Goal: Task Accomplishment & Management: Manage account settings

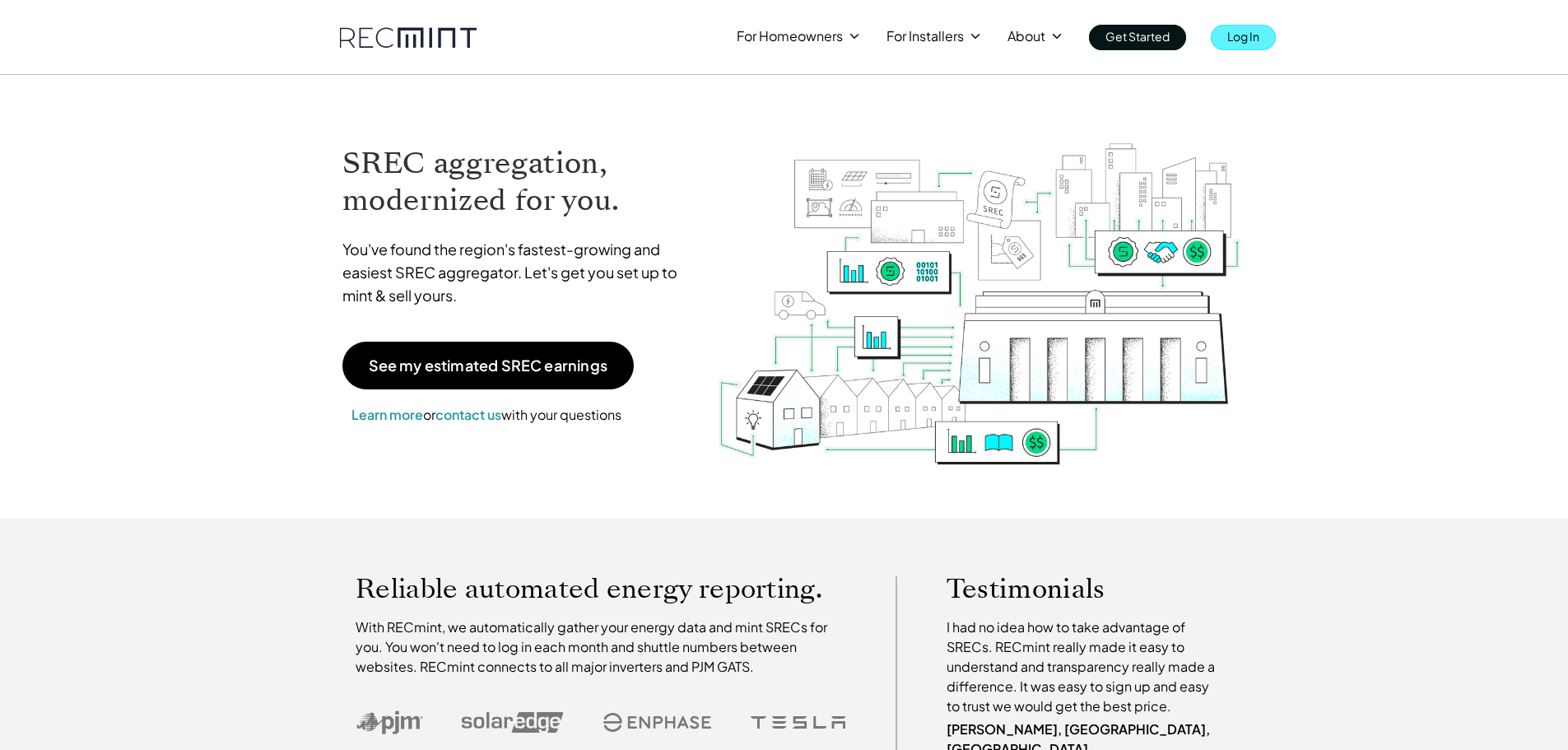
click at [1245, 33] on p "Log In" at bounding box center [1243, 37] width 32 height 23
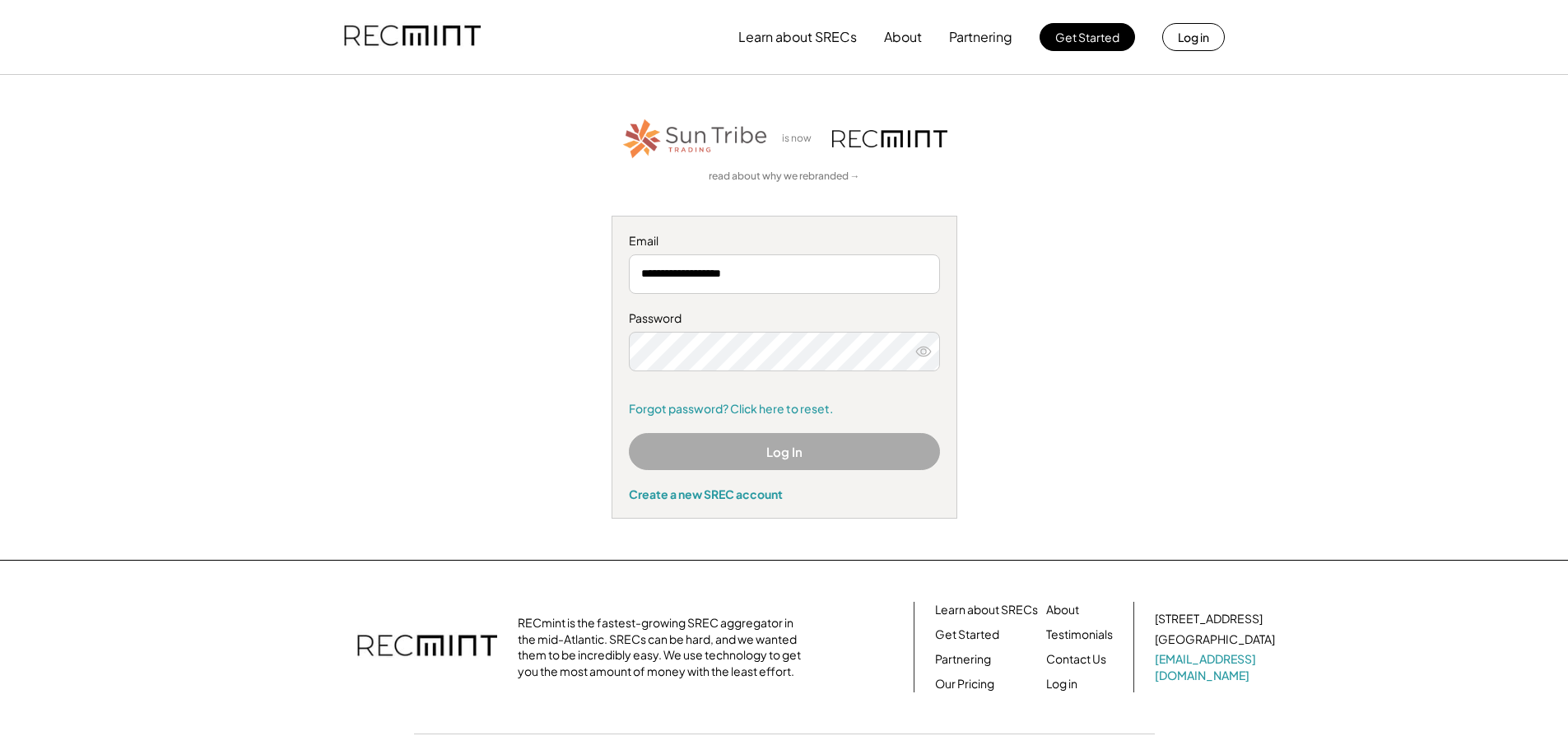
click at [799, 460] on button "Log In" at bounding box center [784, 451] width 311 height 37
click at [848, 456] on button "Log In" at bounding box center [784, 451] width 311 height 37
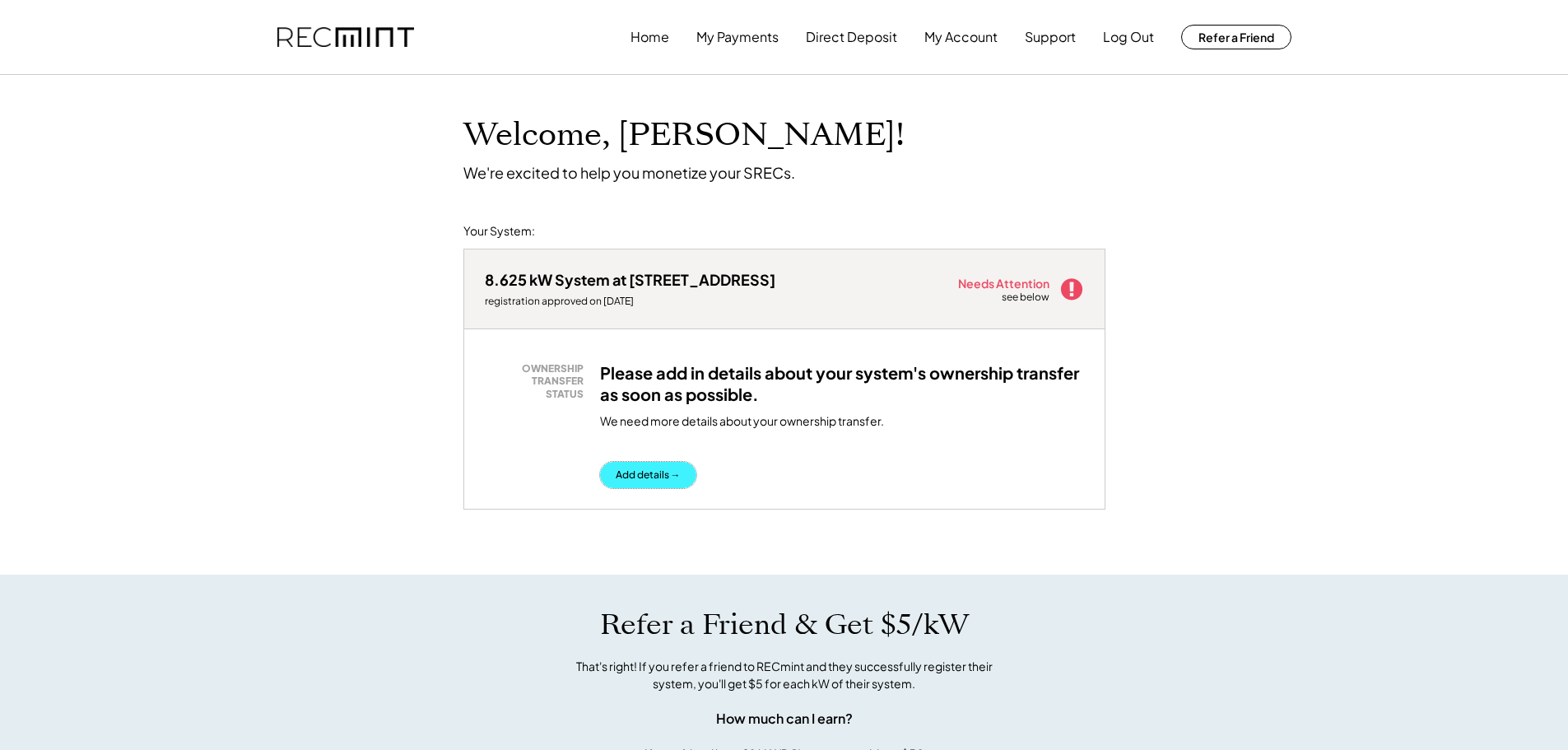
click at [664, 477] on button "Add details →" at bounding box center [648, 475] width 96 height 27
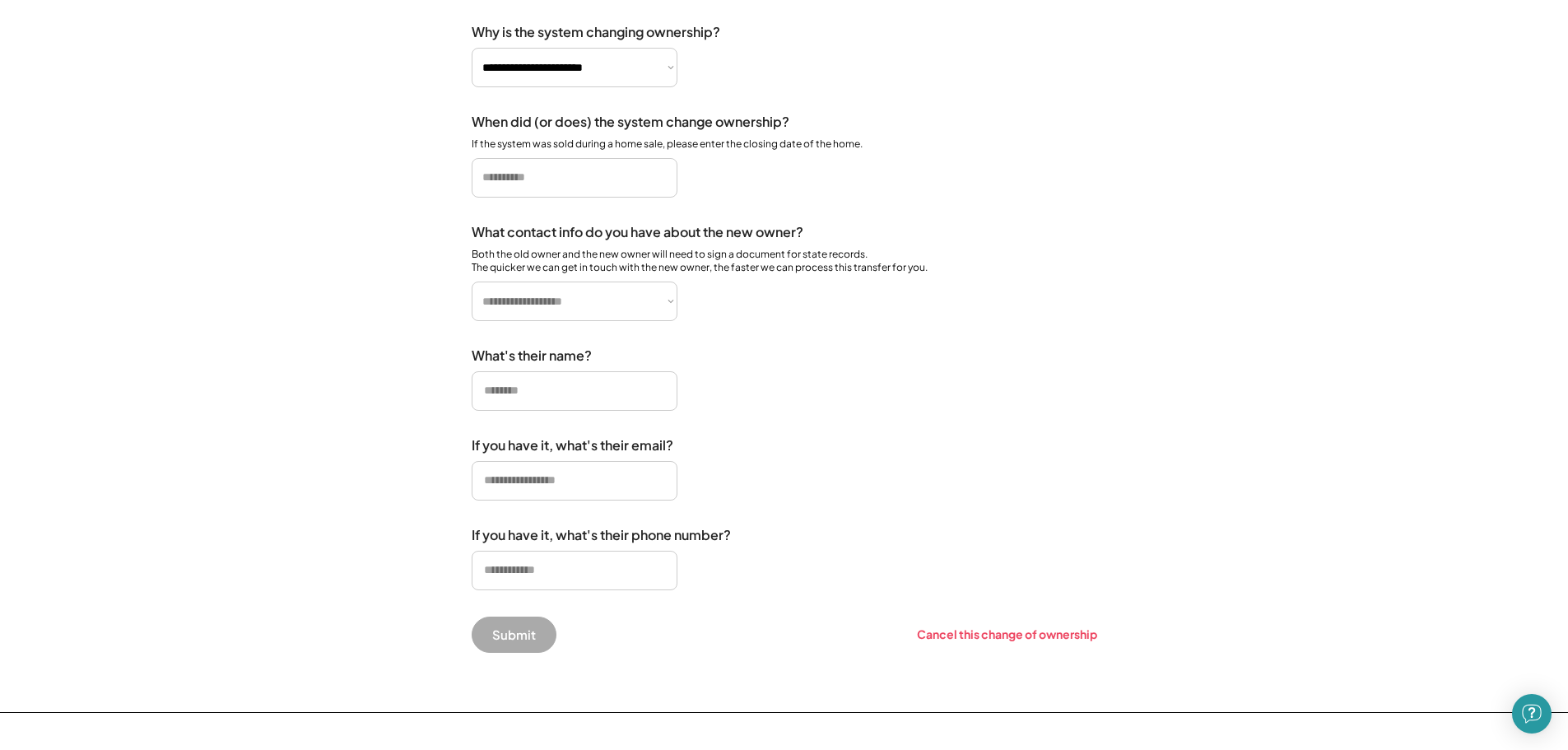
scroll to position [247, 0]
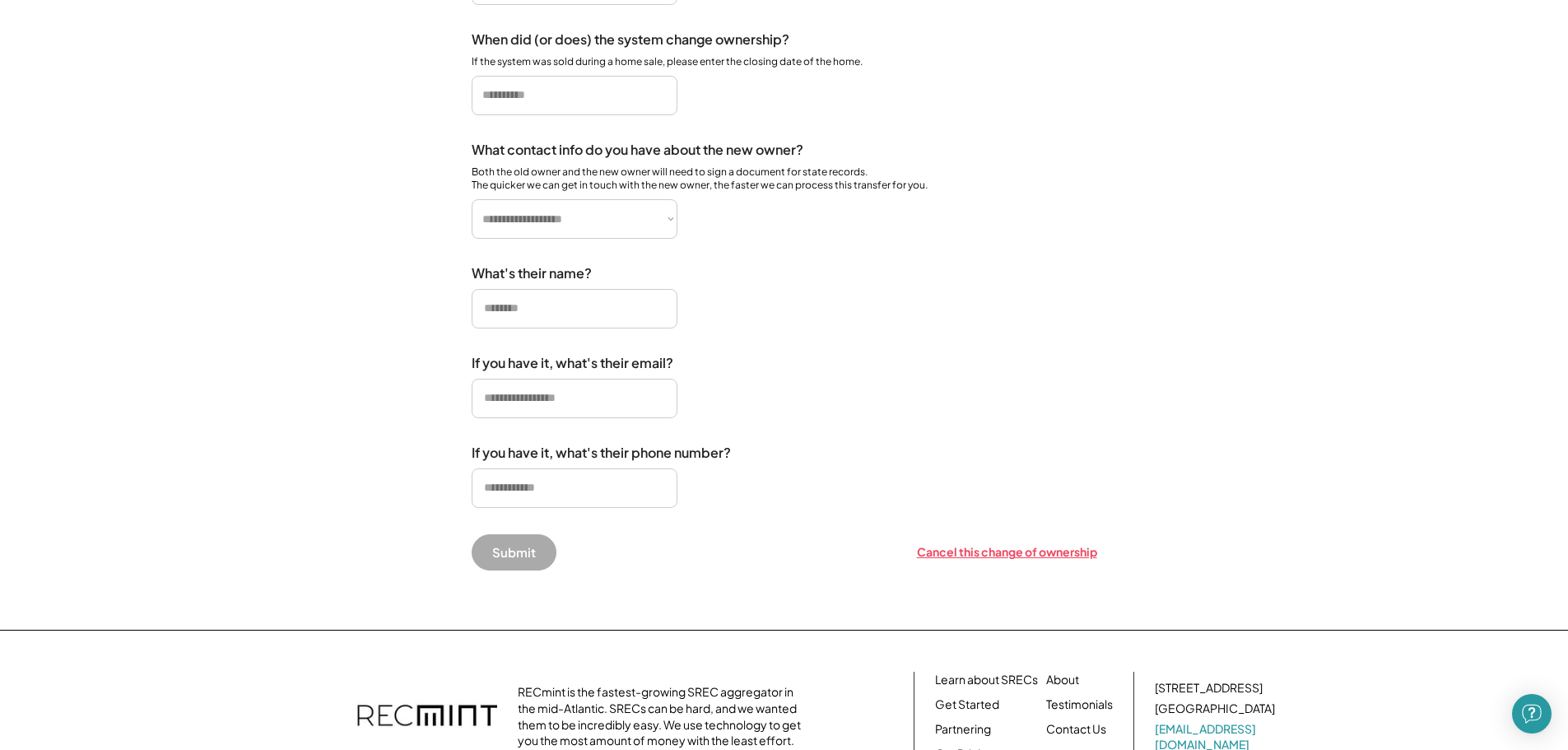
click at [975, 559] on div "Cancel this change of ownership" at bounding box center [1006, 552] width 180 height 15
select select "**********"
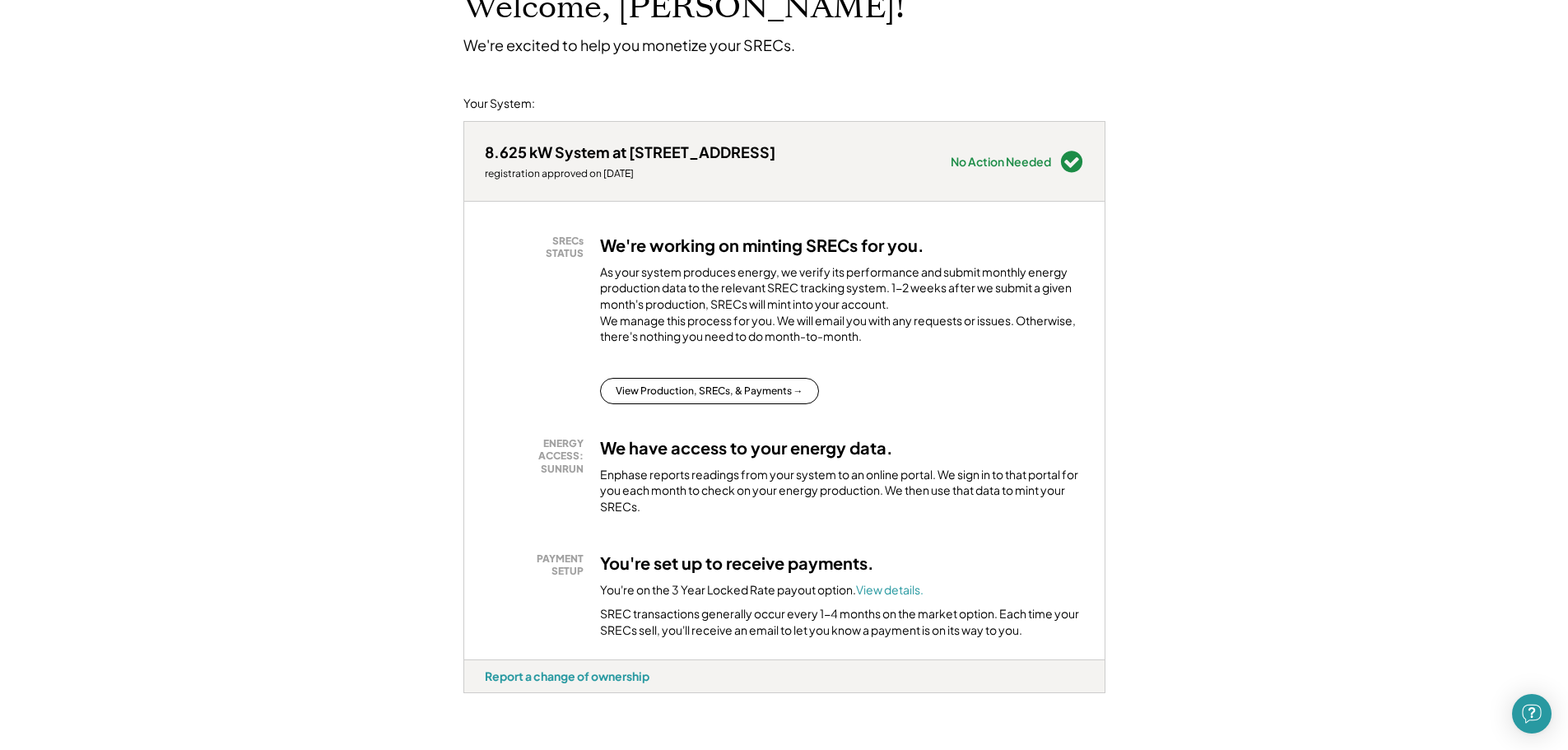
scroll to position [164, 0]
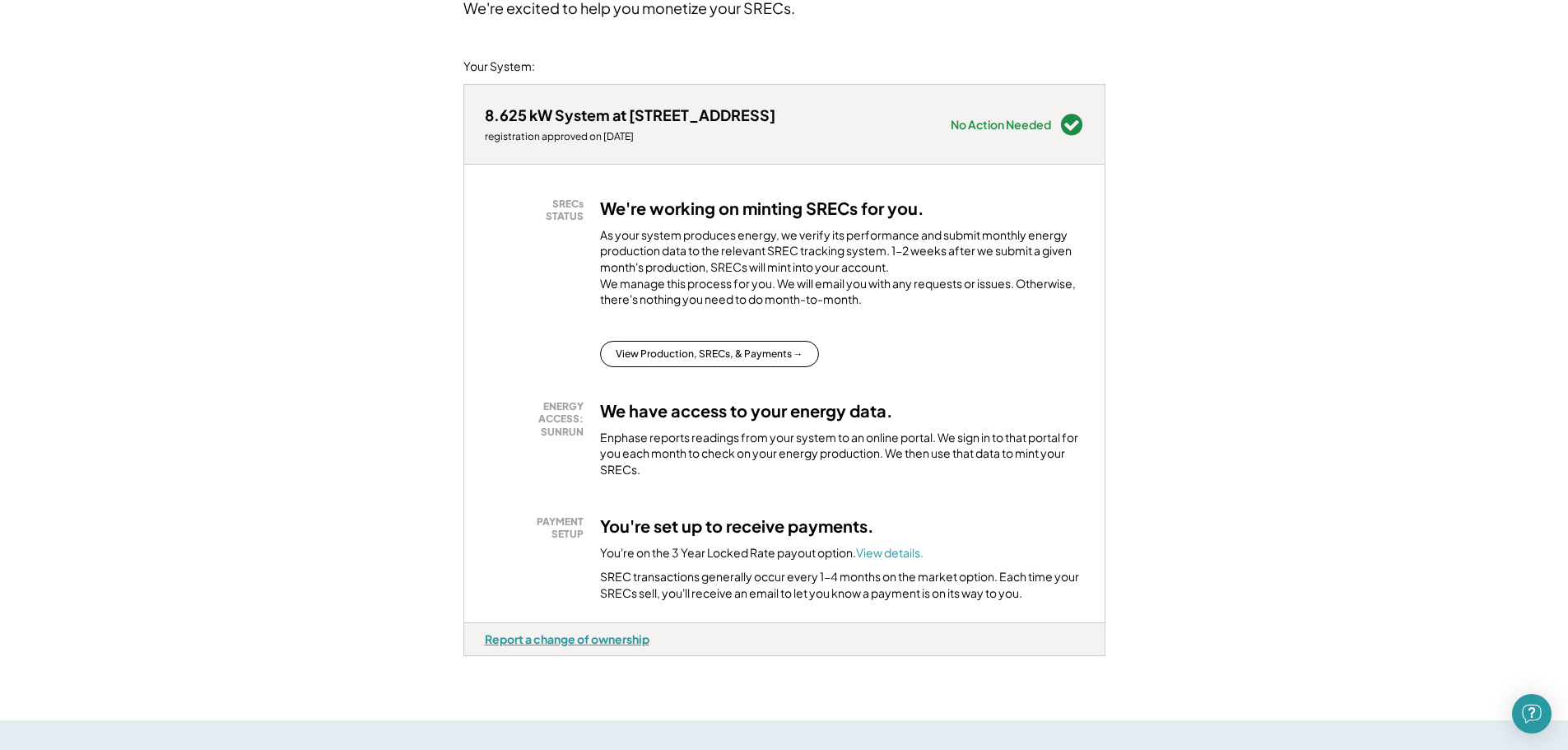
click at [645, 646] on div "Report a change of ownership" at bounding box center [567, 639] width 164 height 15
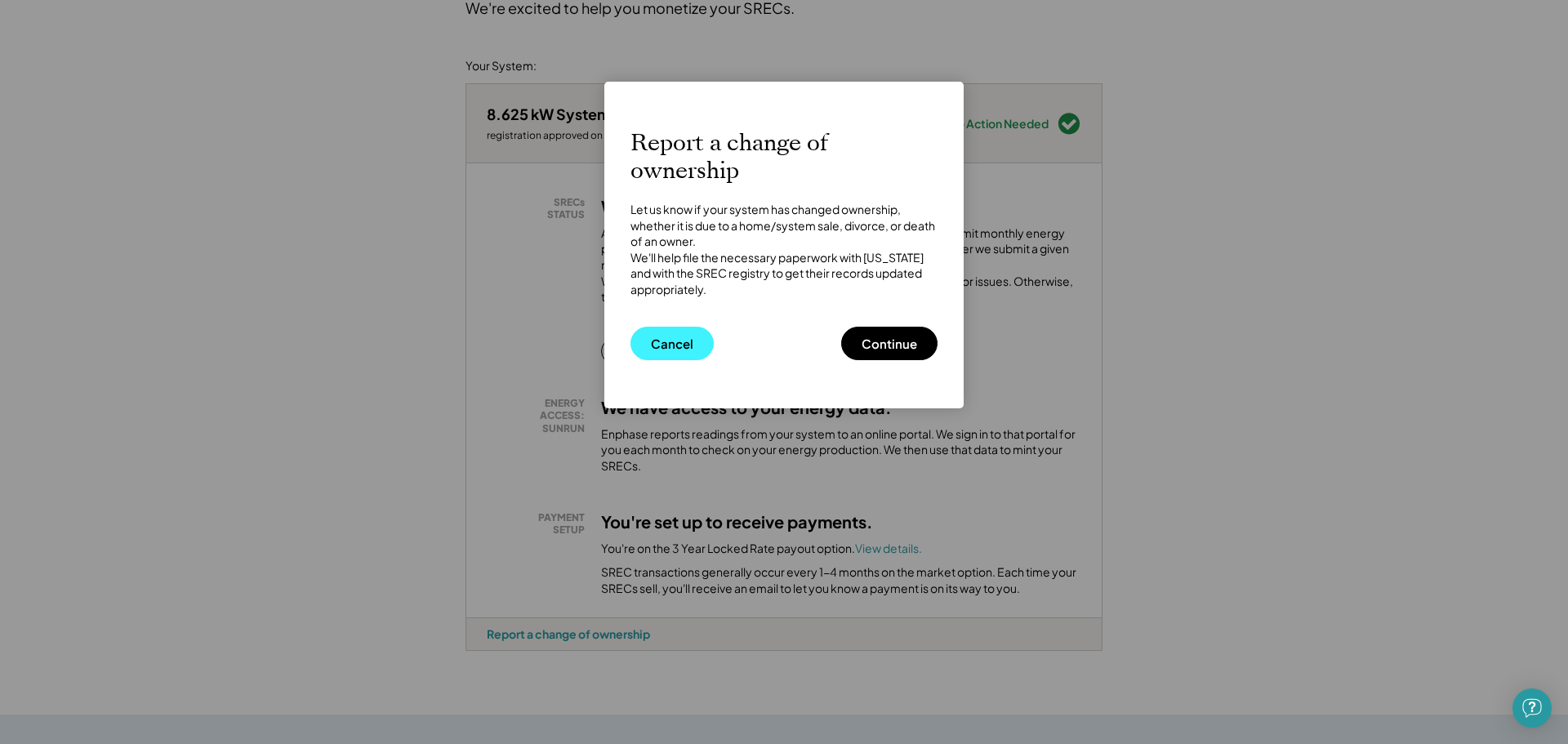
click at [688, 353] on button "Cancel" at bounding box center [672, 343] width 83 height 34
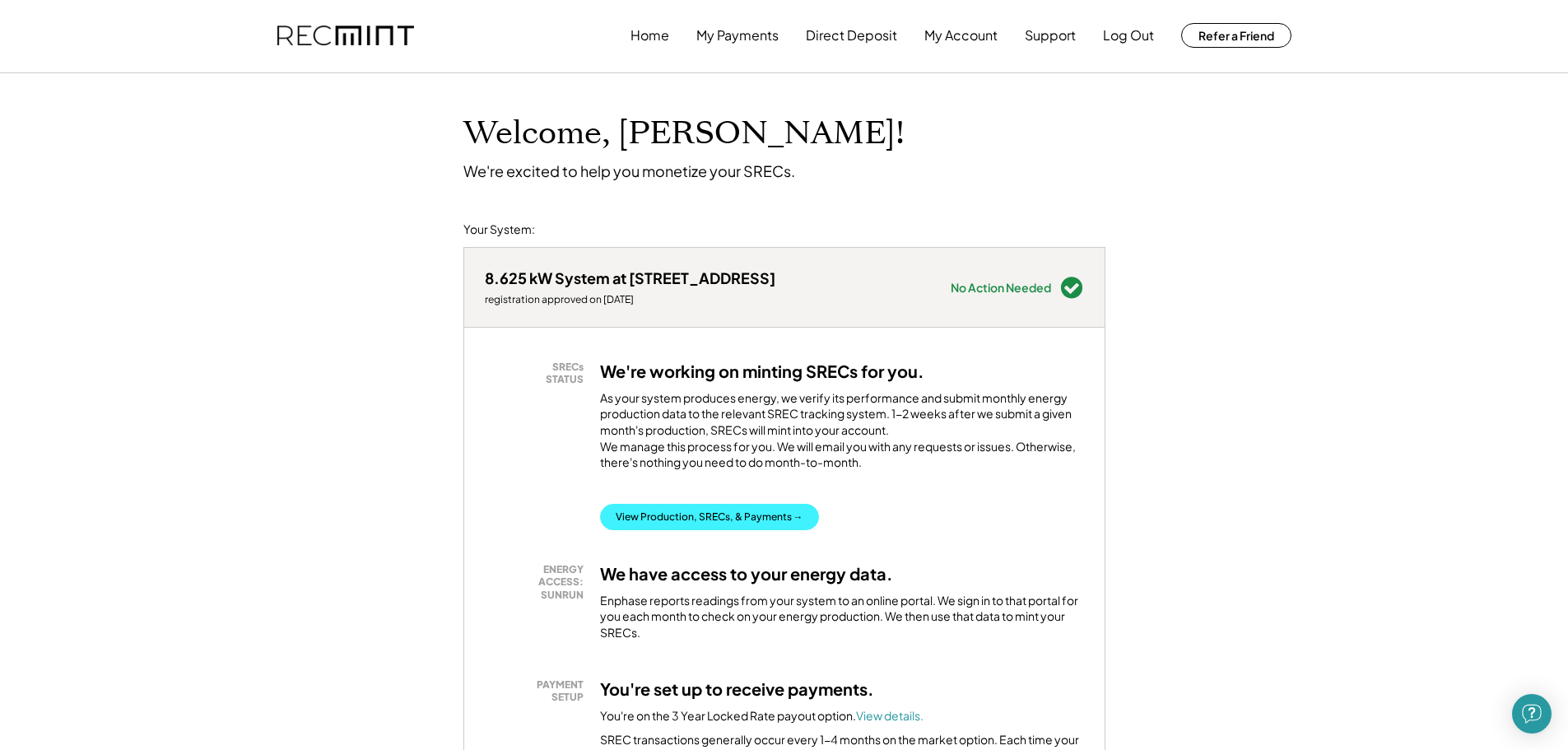
scroll to position [0, 0]
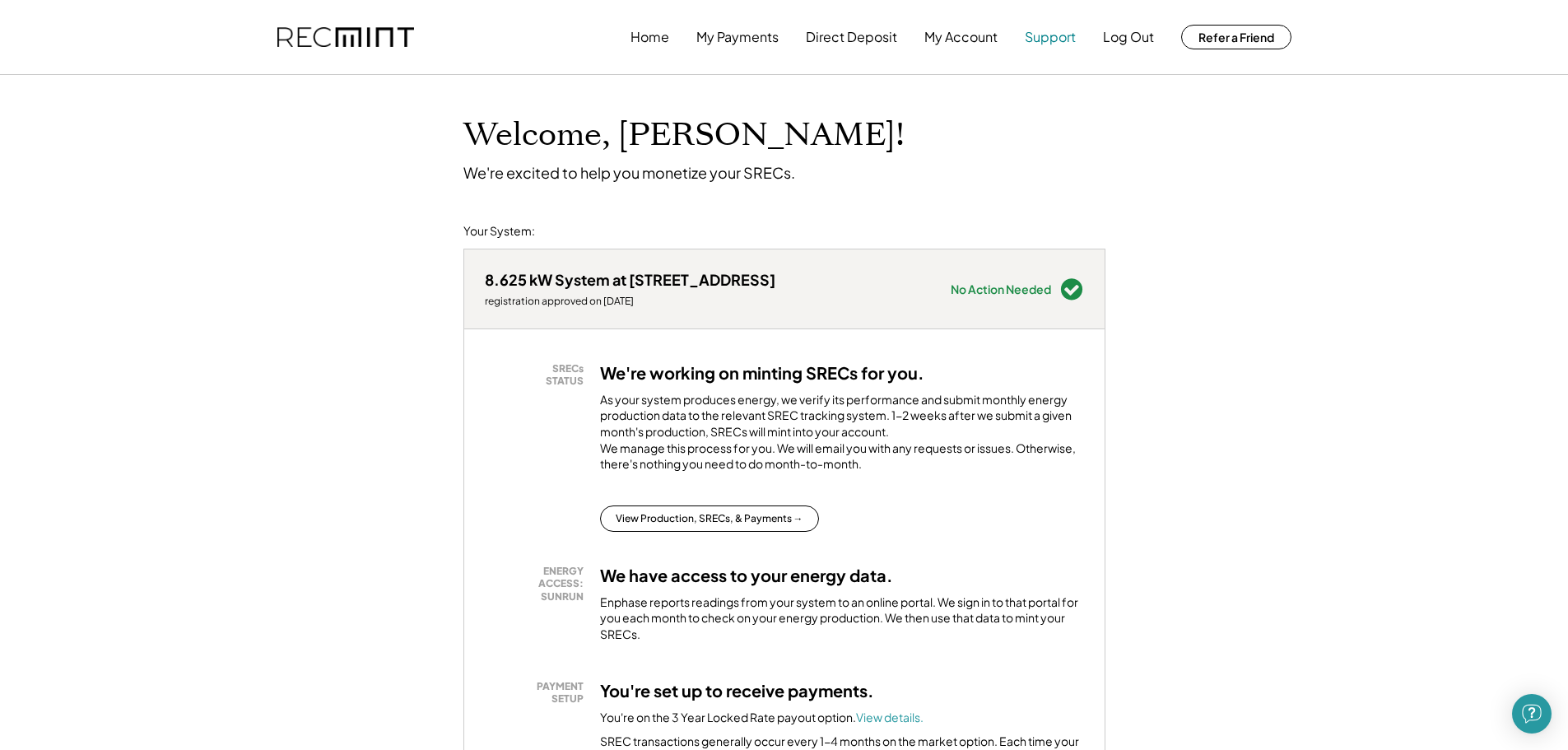
click at [1064, 41] on button "Support" at bounding box center [1050, 37] width 51 height 33
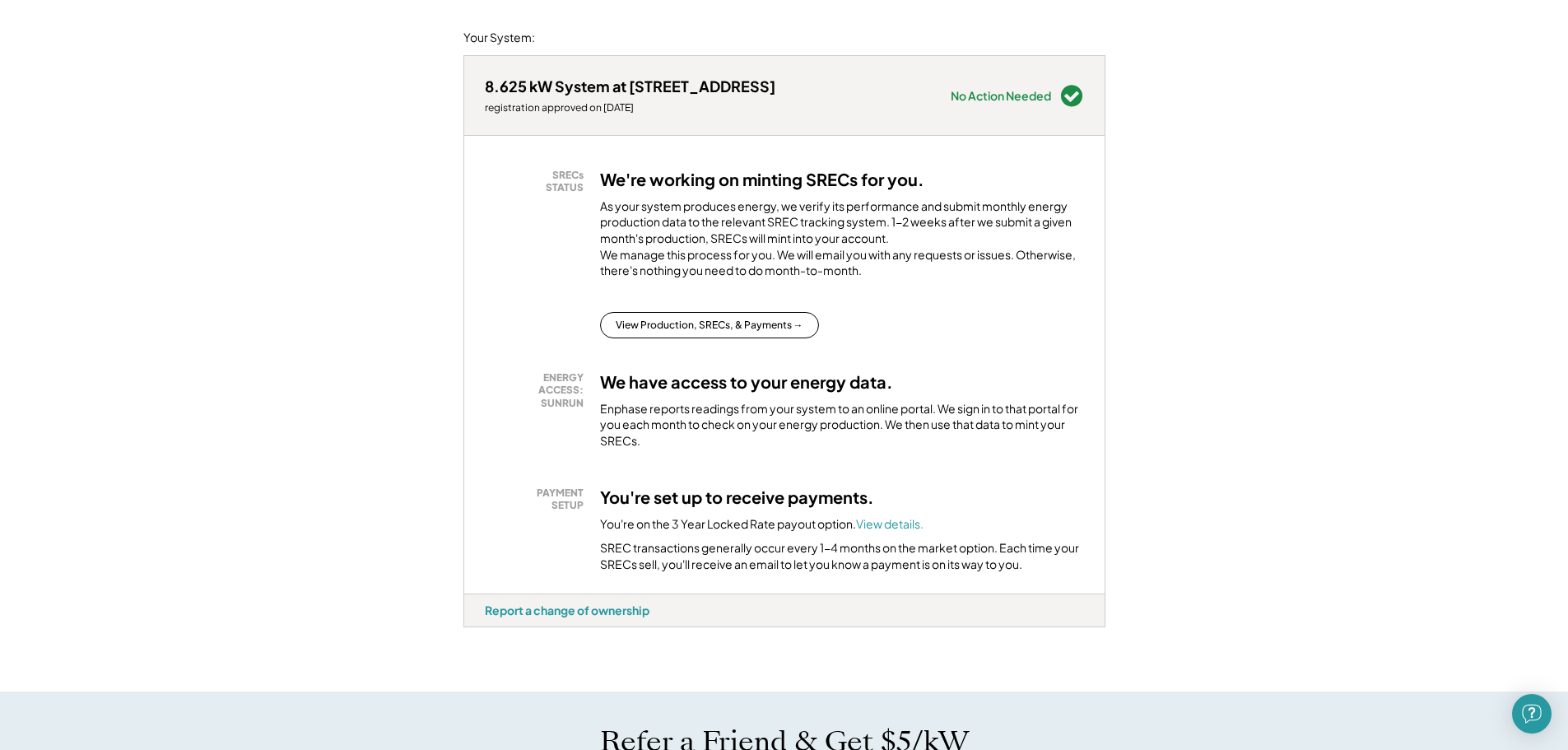
scroll to position [164, 0]
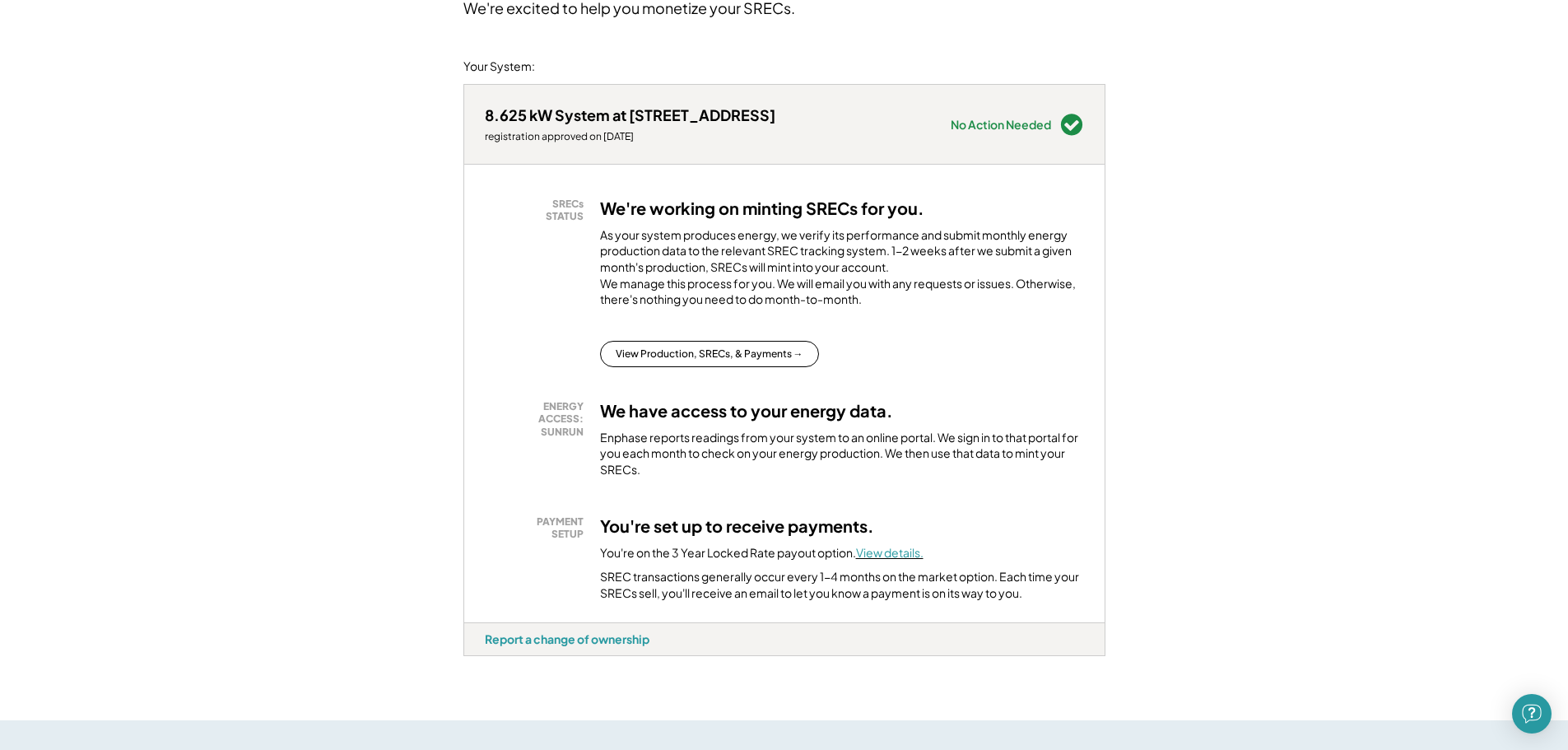
click at [888, 560] on font "View details." at bounding box center [889, 553] width 67 height 15
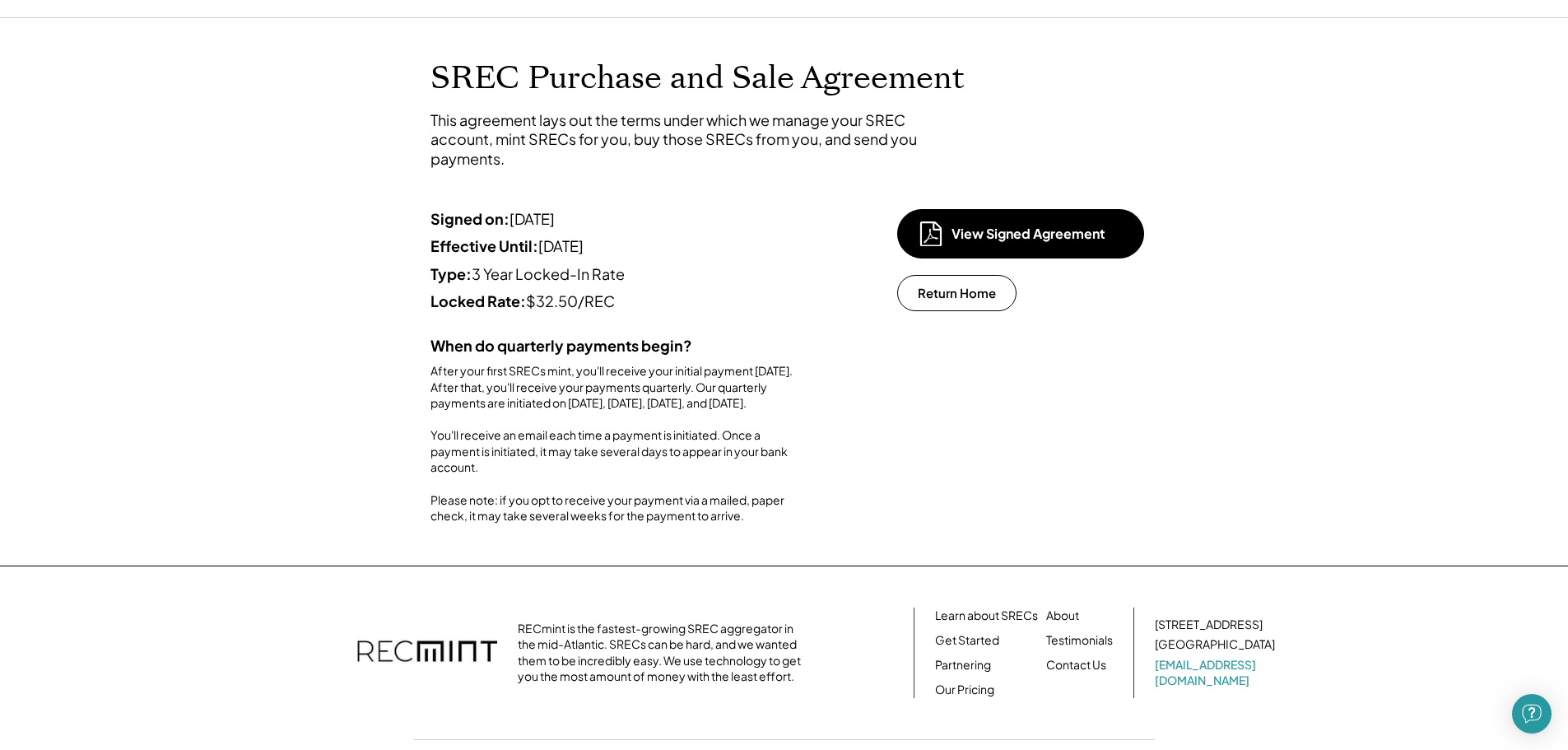
scroll to position [82, 0]
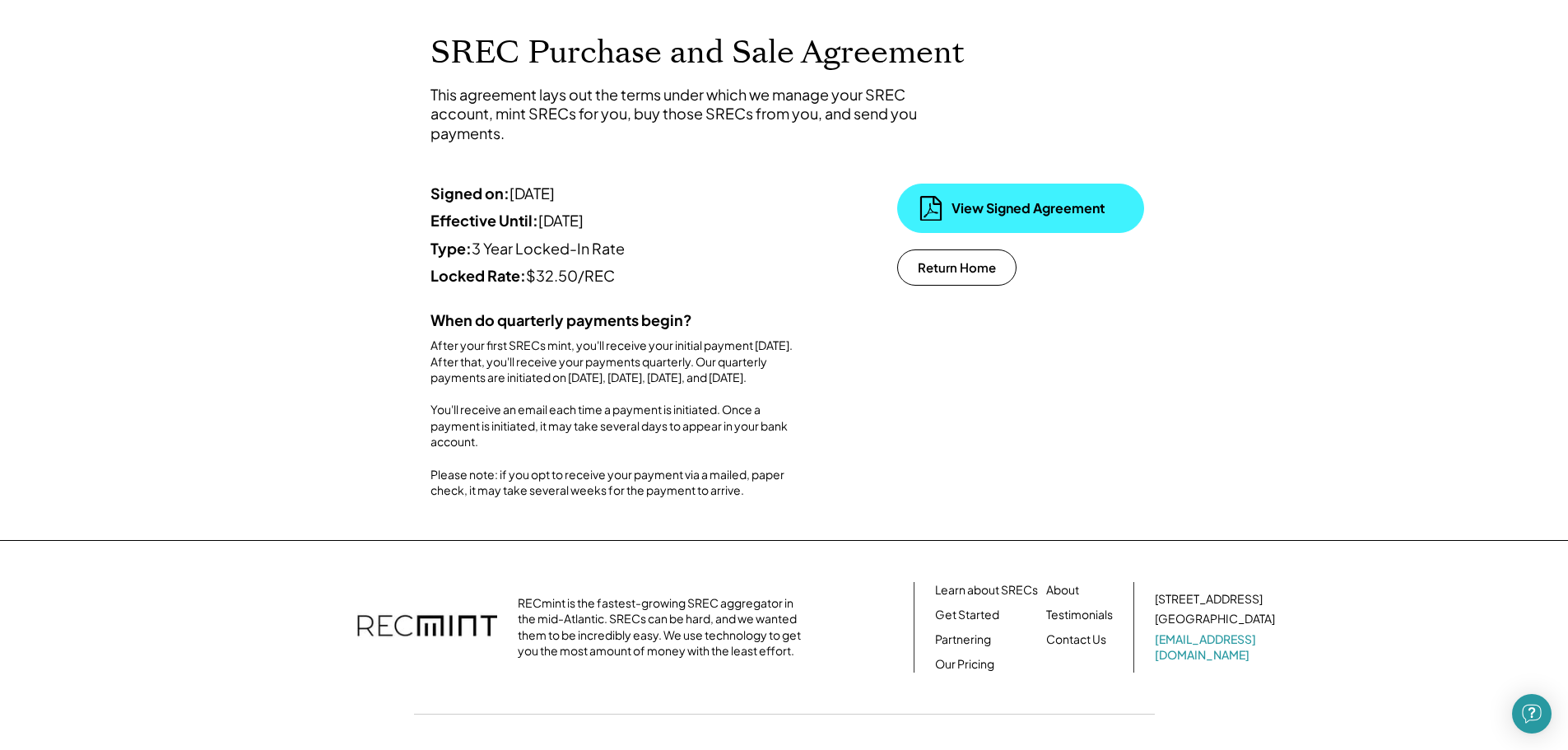
click at [971, 219] on div "View Signed Agreement" at bounding box center [1021, 208] width 247 height 50
